Goal: Check status: Check status

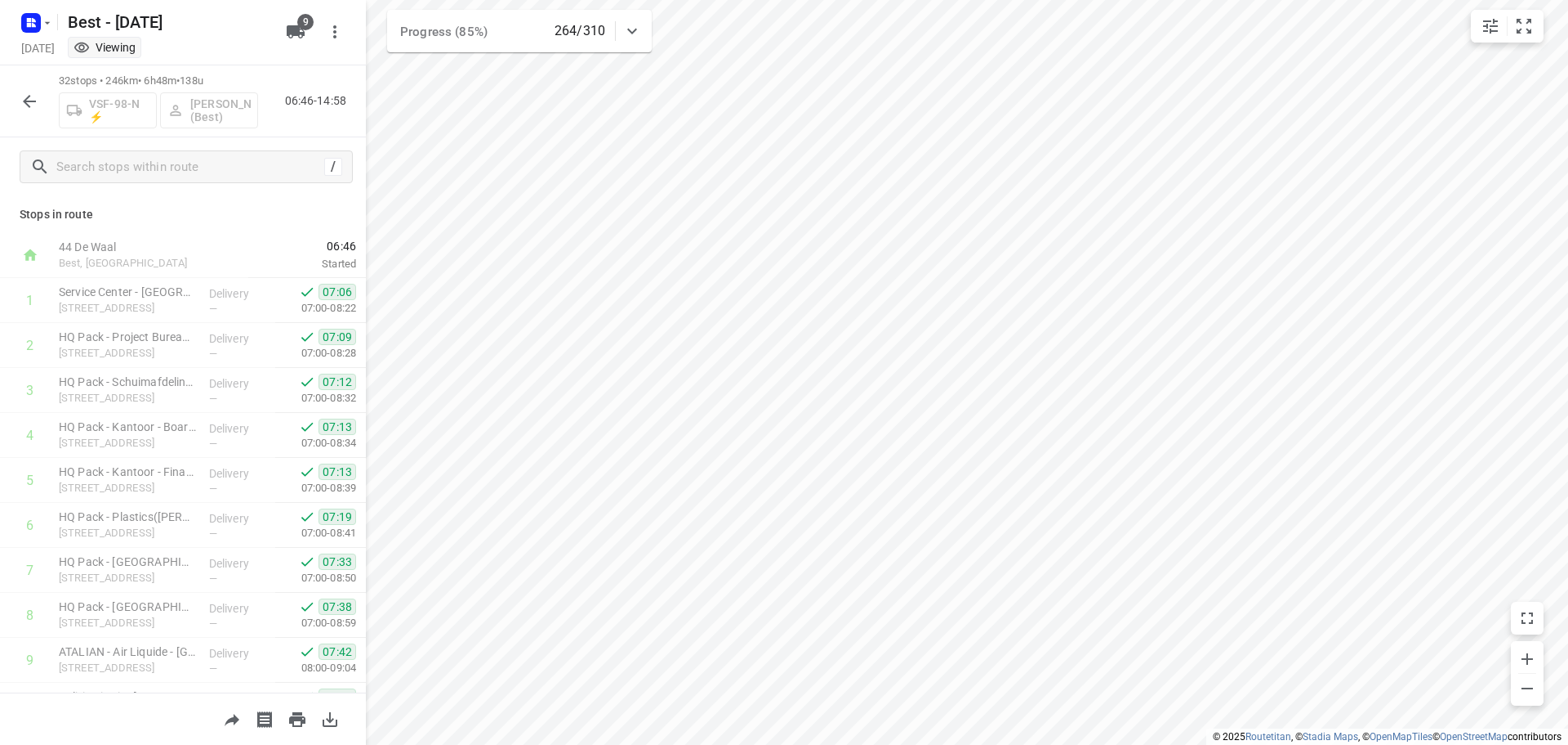
scroll to position [1069, 0]
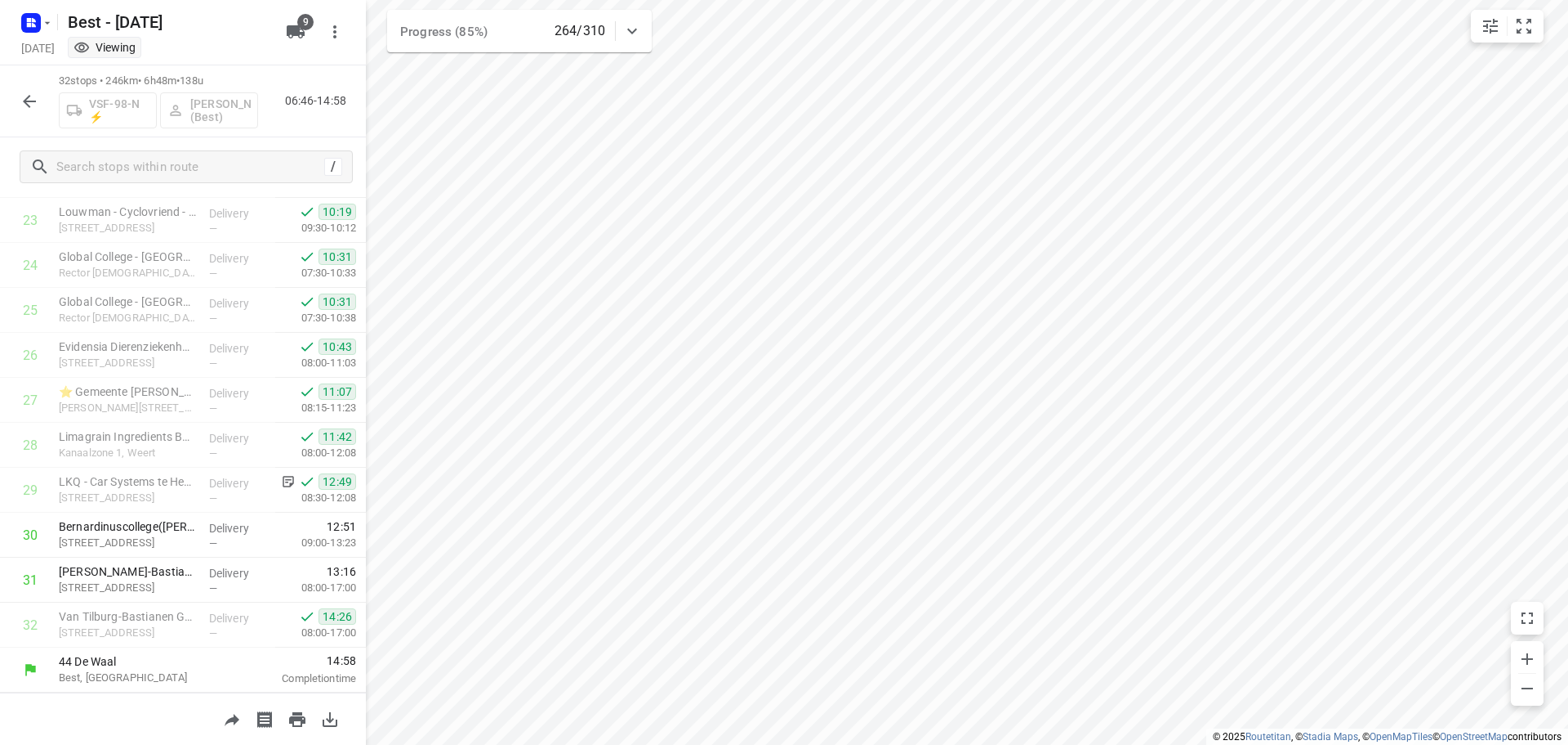
click at [41, 101] on button "button" at bounding box center [29, 102] width 33 height 33
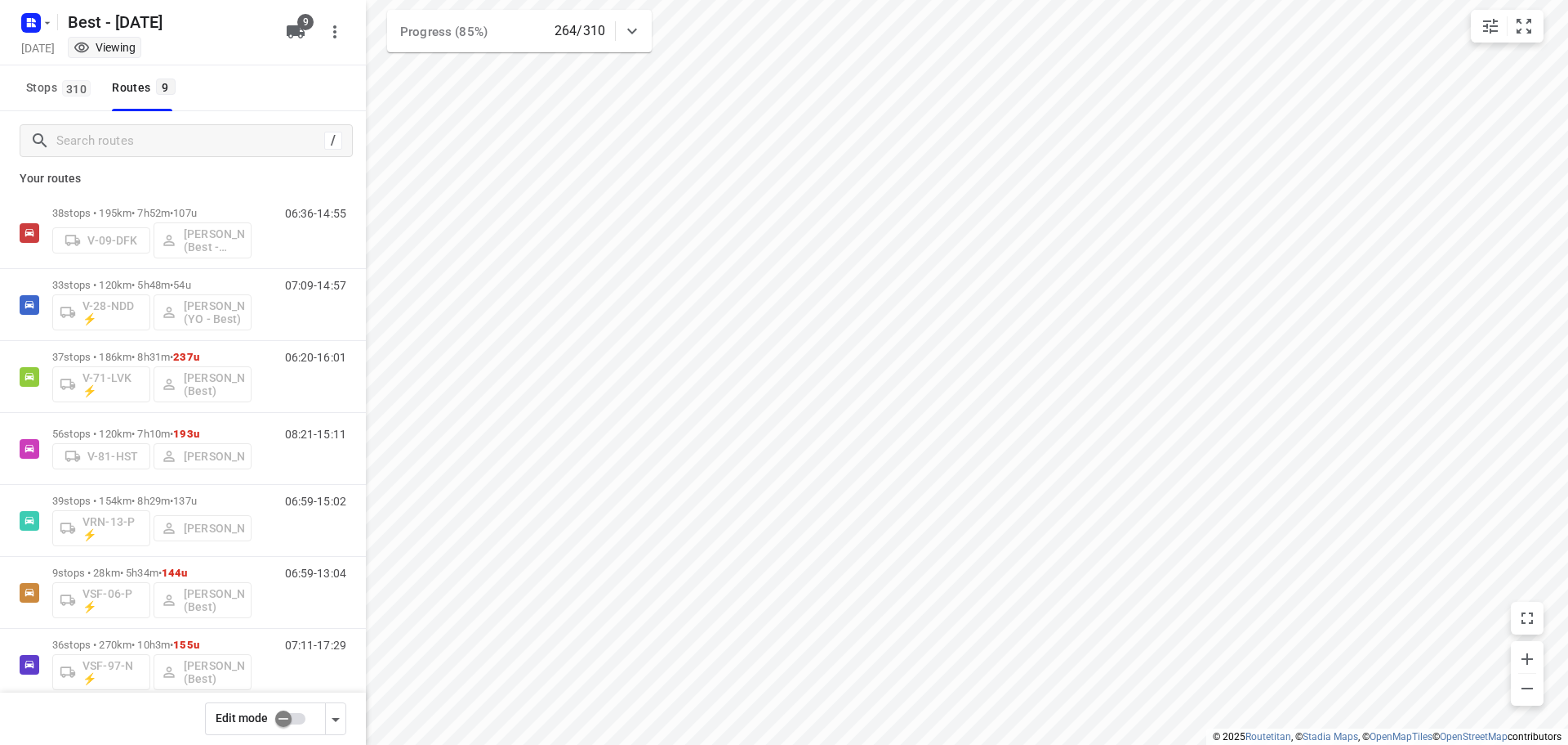
scroll to position [0, 0]
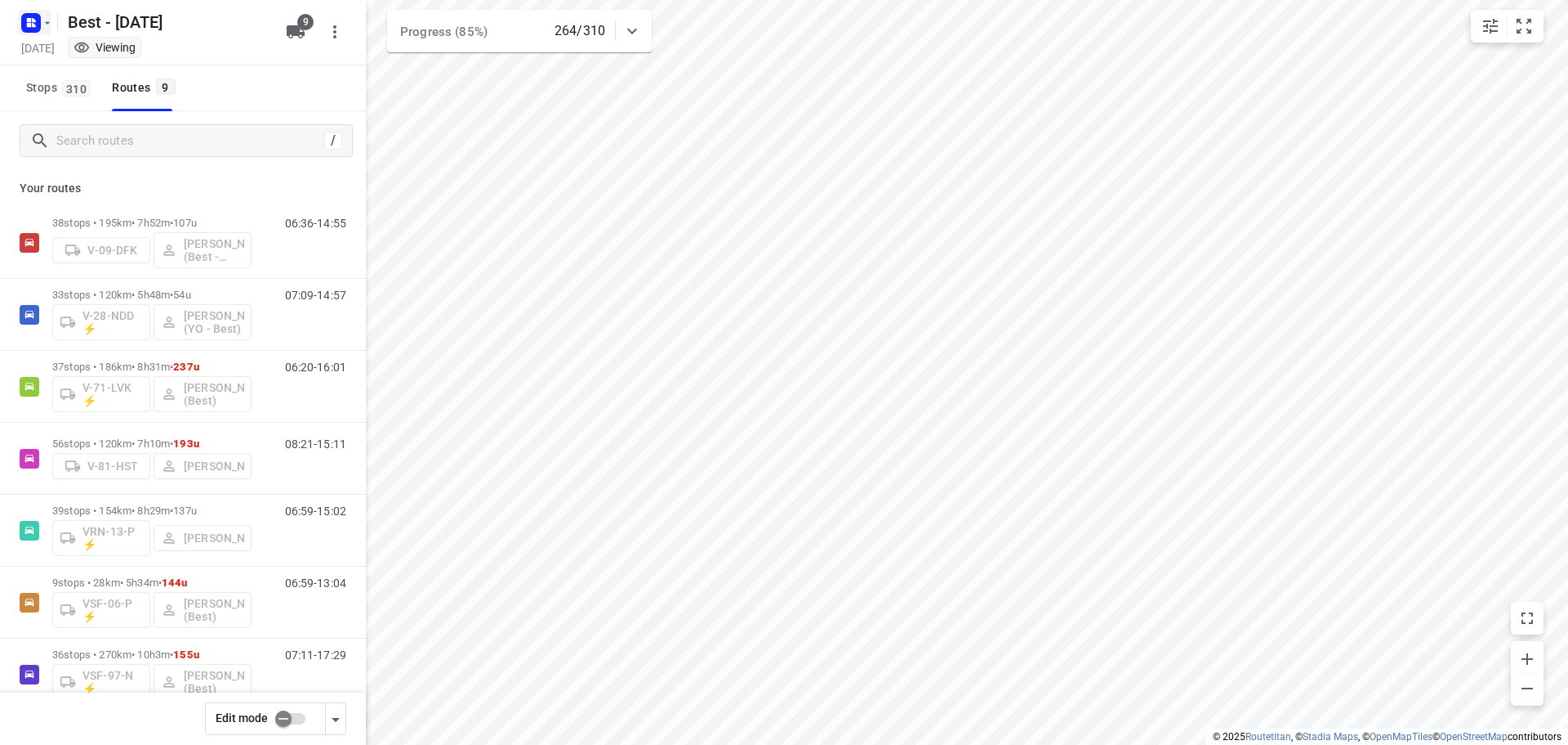
click at [31, 21] on icon "button" at bounding box center [28, 20] width 4 height 4
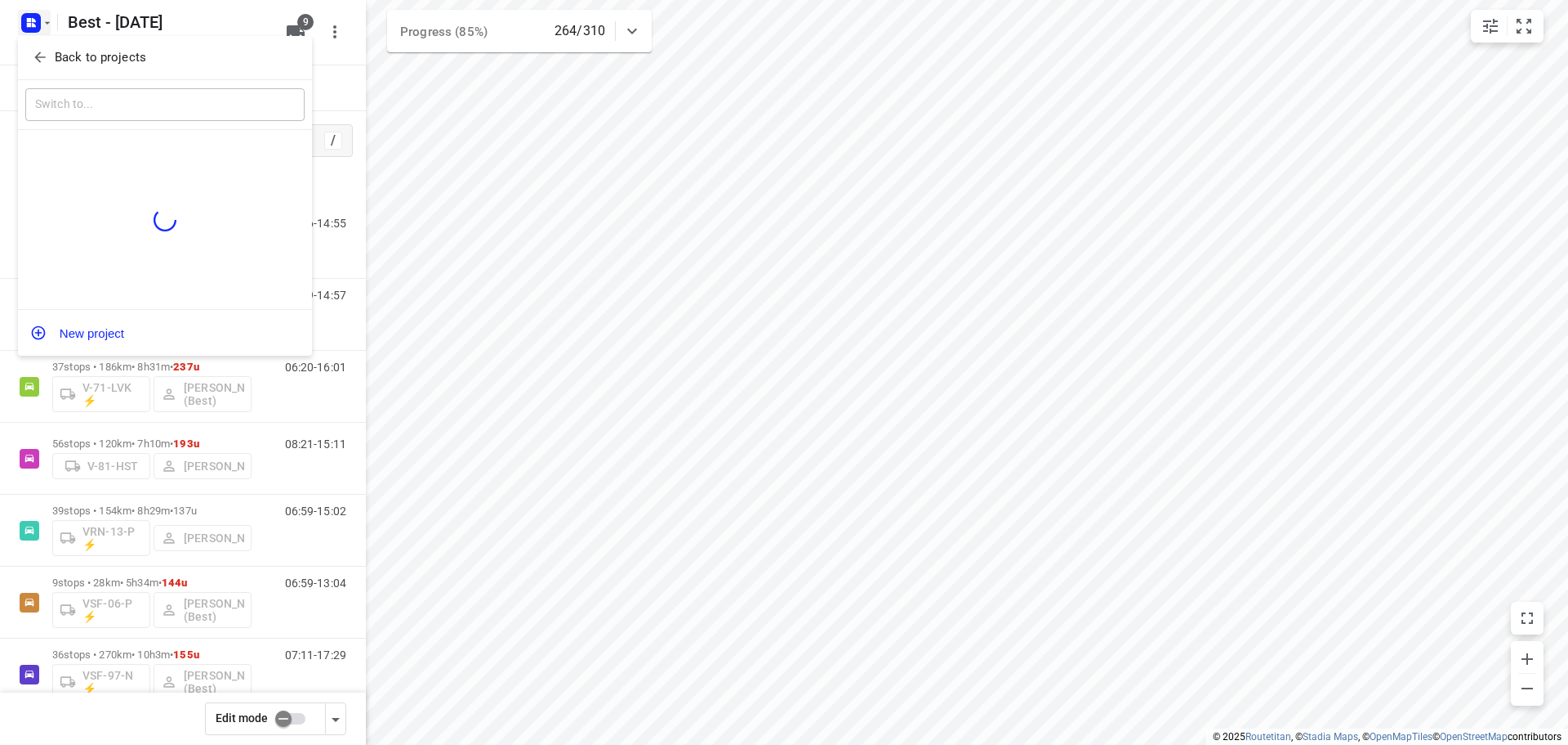
click at [36, 62] on icon "button" at bounding box center [40, 57] width 17 height 17
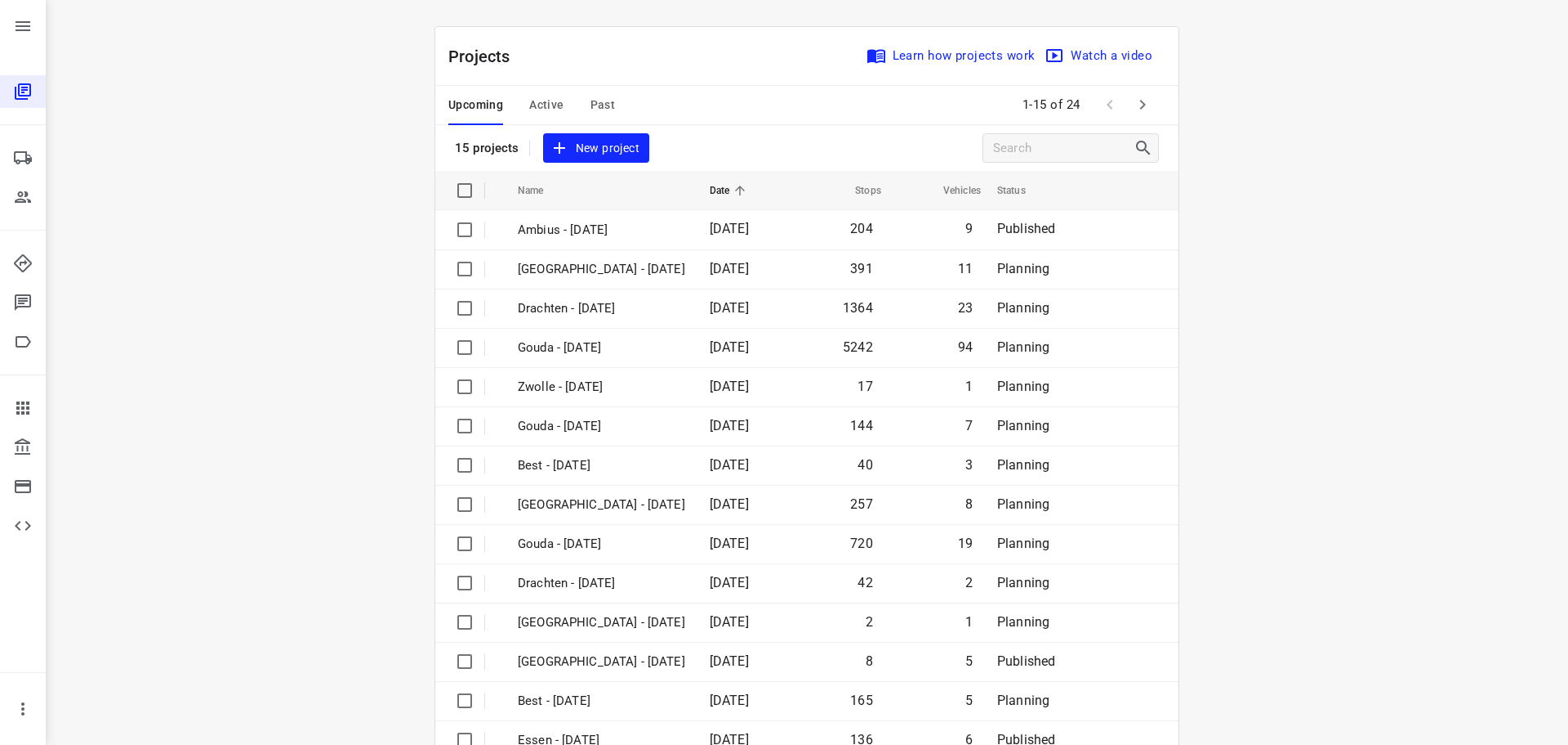
click at [558, 94] on div "Upcoming Active Past" at bounding box center [544, 105] width 193 height 40
click at [552, 98] on span "Active" at bounding box center [546, 105] width 34 height 20
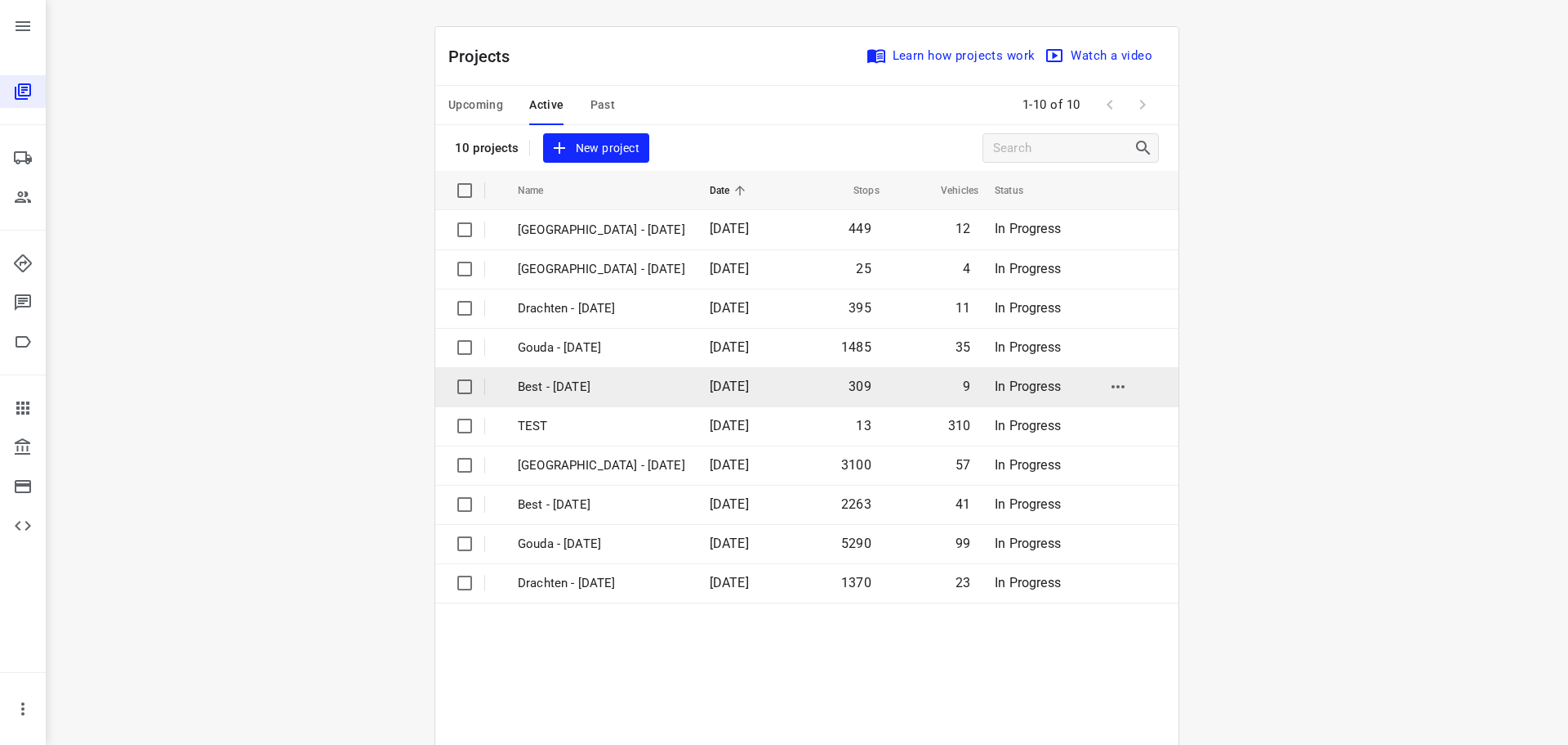
click at [588, 384] on p "Best - [DATE]" at bounding box center [601, 387] width 167 height 18
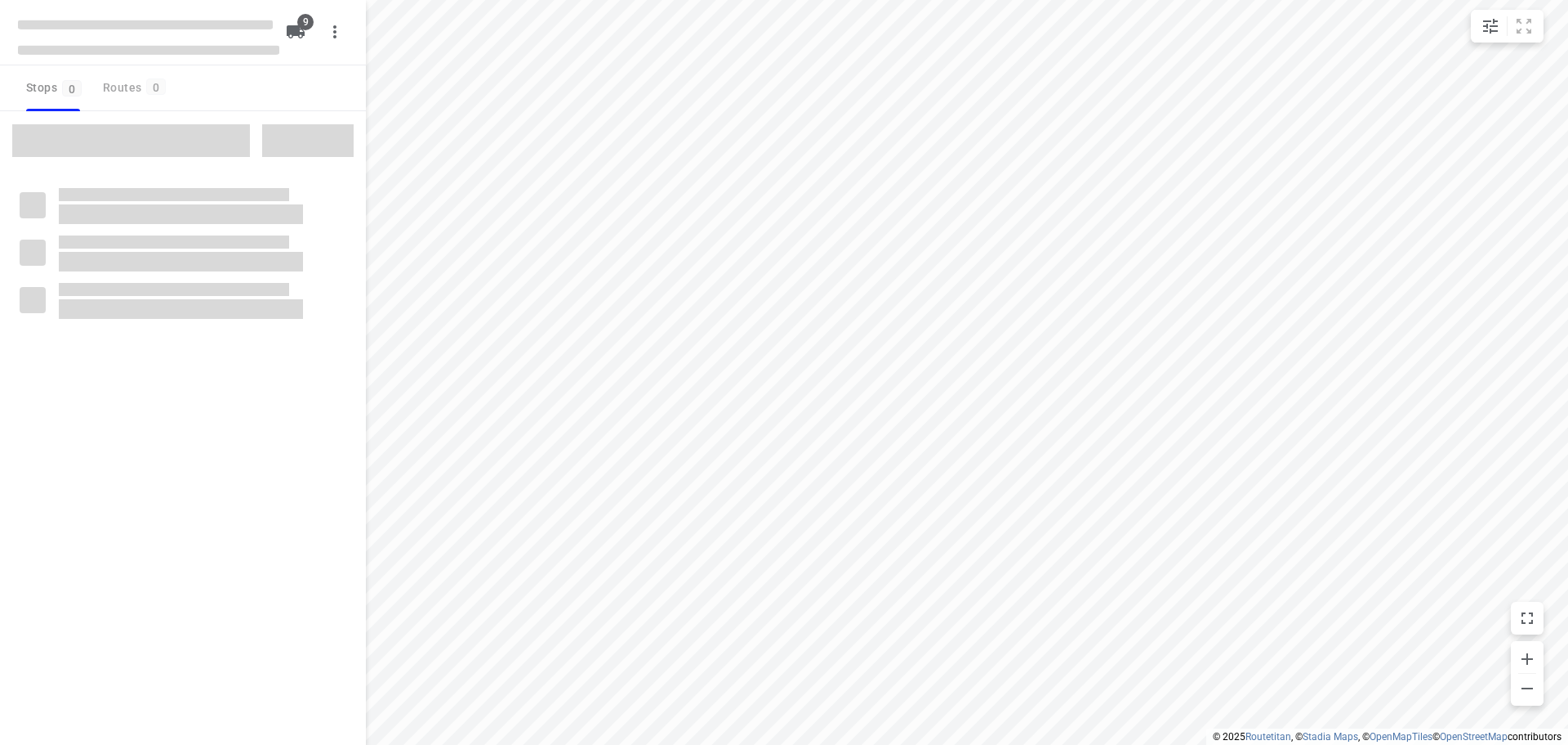
checkbox input "true"
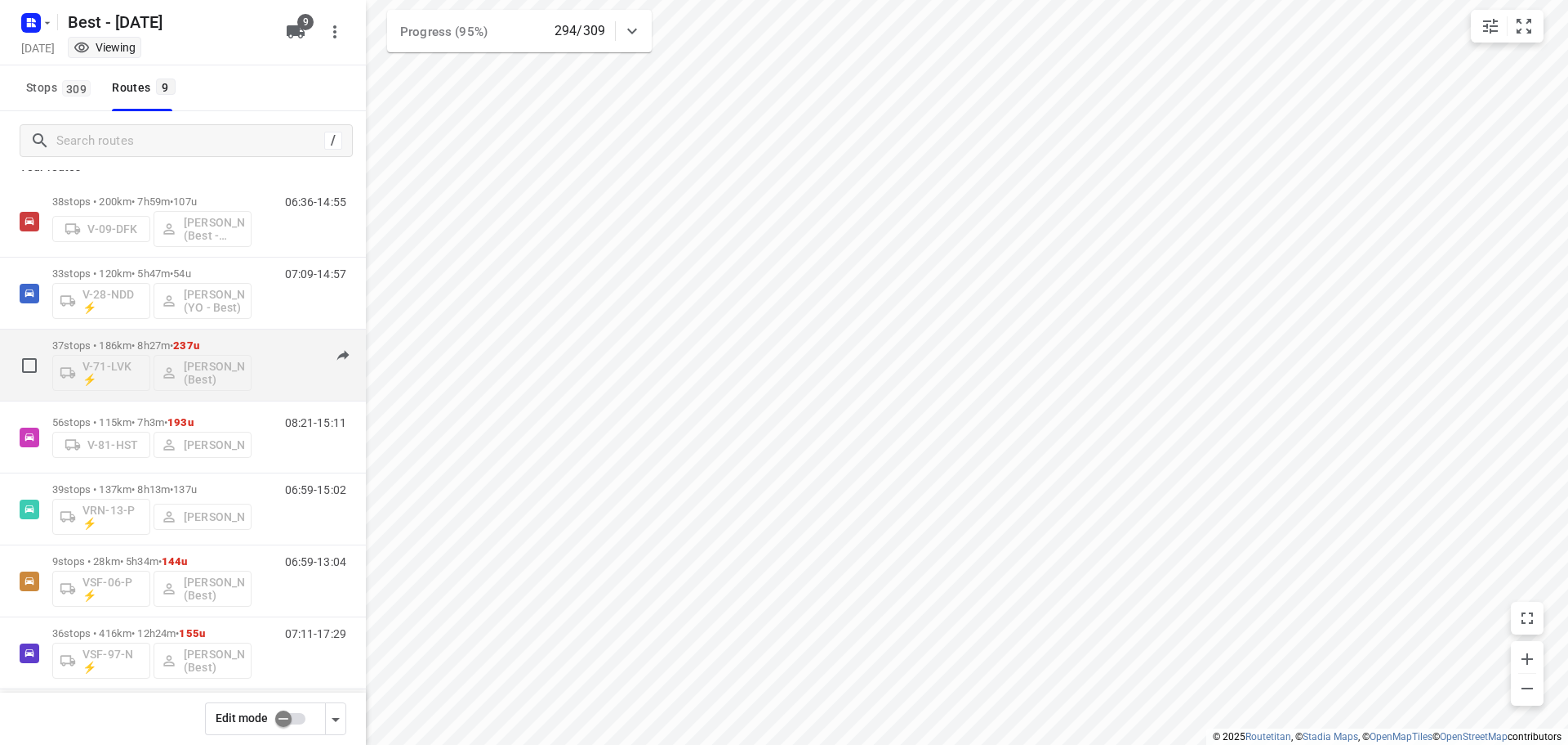
scroll to position [15, 0]
click at [141, 346] on p "37 stops • 186km • 8h27m • 237u" at bounding box center [151, 351] width 199 height 12
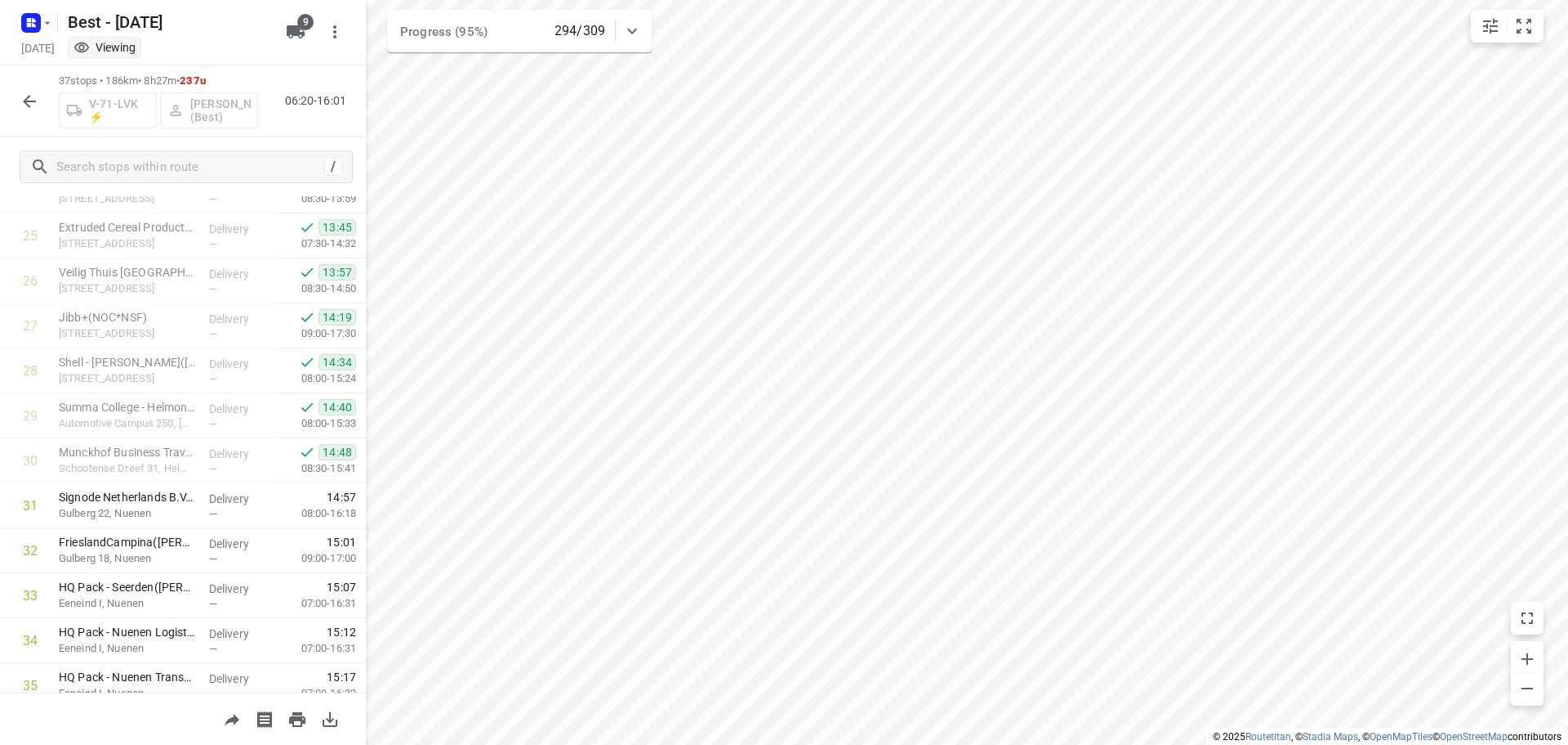
scroll to position [1294, 0]
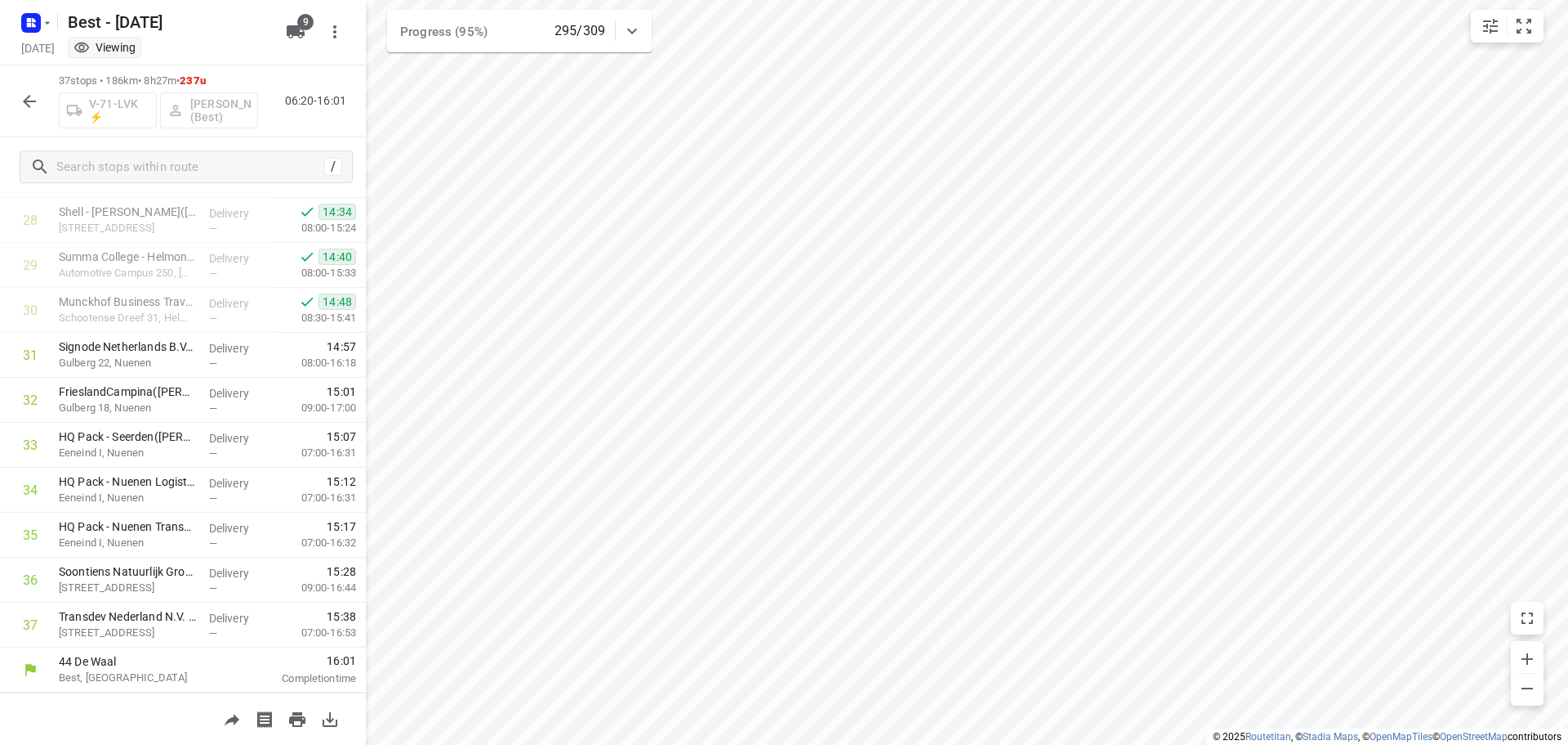
click at [26, 104] on icon "button" at bounding box center [29, 101] width 13 height 13
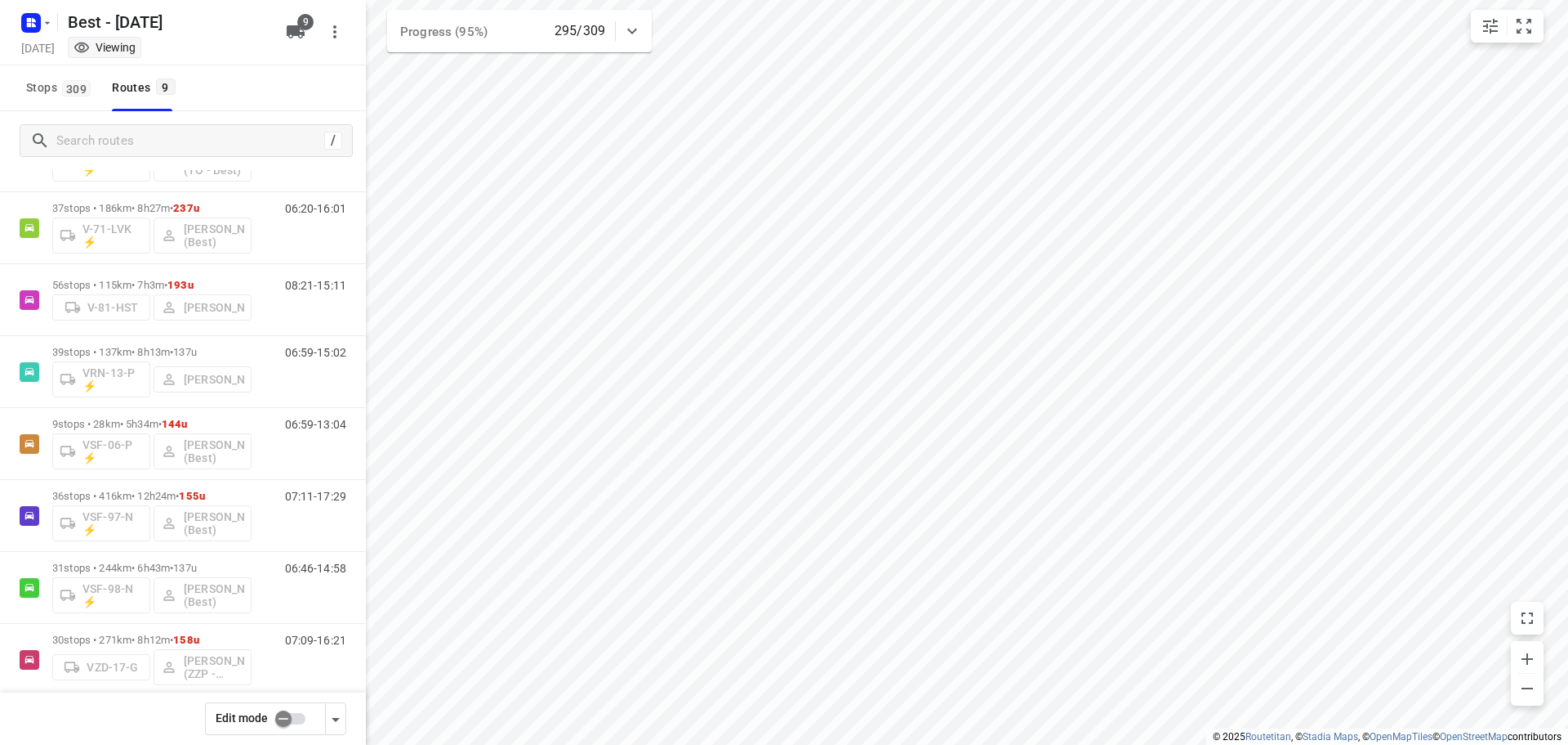
scroll to position [178, 0]
